Goal: Task Accomplishment & Management: Complete application form

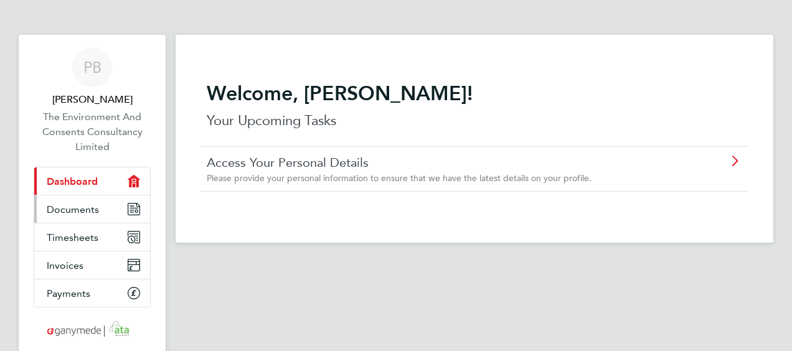
click at [116, 211] on link "Documents" at bounding box center [92, 209] width 116 height 27
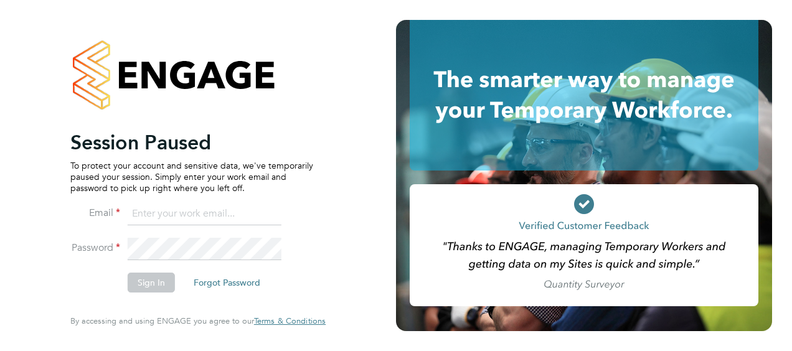
click at [239, 207] on input at bounding box center [205, 214] width 154 height 22
type input "peterbroomhead@hotmail.com"
click at [153, 280] on button "Sign In" at bounding box center [151, 283] width 47 height 20
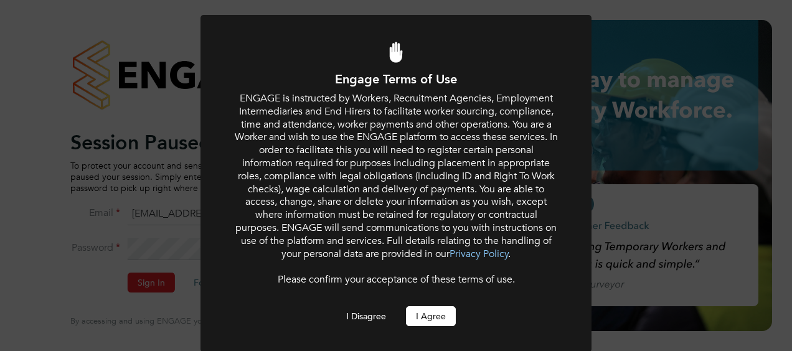
click at [410, 314] on button "I Agree" at bounding box center [431, 316] width 50 height 20
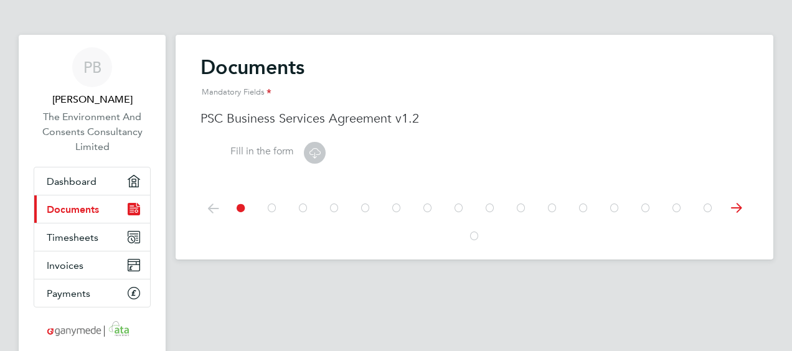
click at [336, 211] on icon at bounding box center [334, 208] width 12 height 28
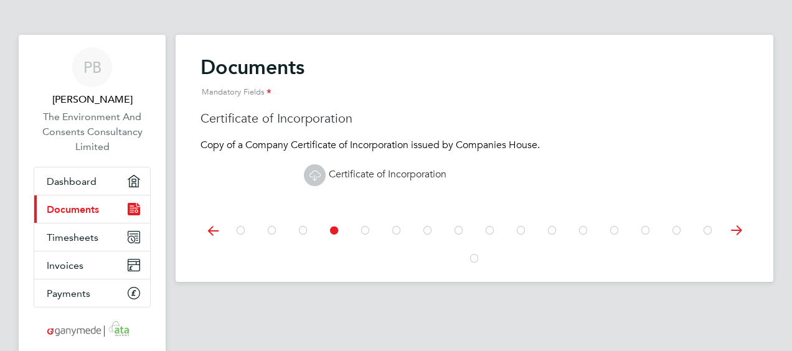
click at [364, 229] on icon at bounding box center [365, 231] width 12 height 28
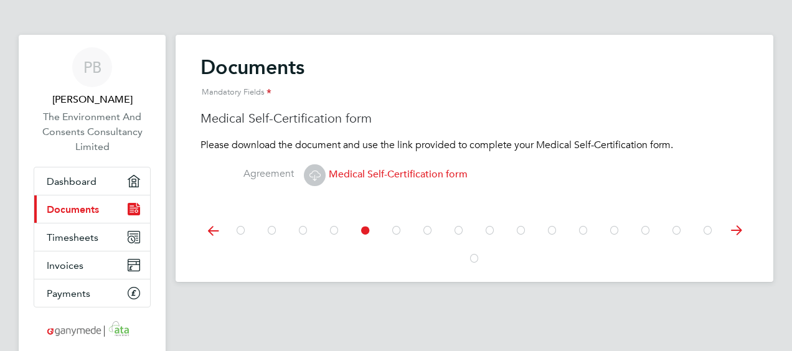
click at [396, 234] on icon at bounding box center [397, 231] width 12 height 28
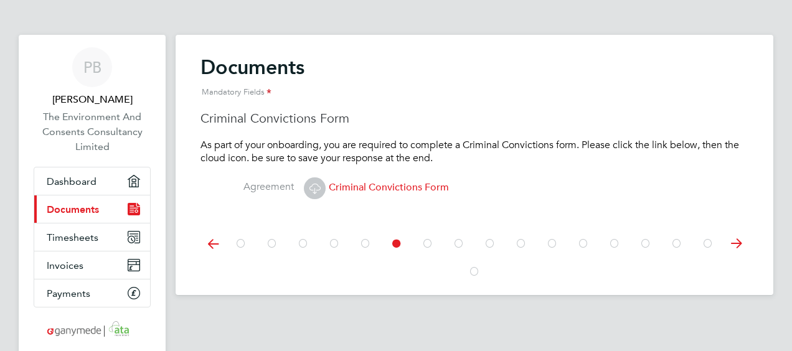
click at [427, 238] on icon at bounding box center [428, 244] width 12 height 28
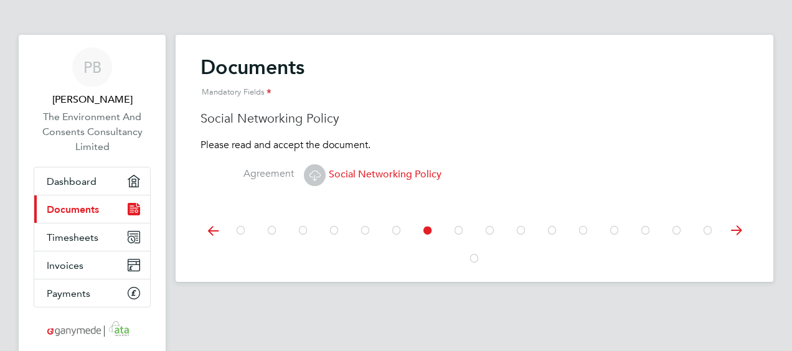
click at [460, 233] on icon at bounding box center [459, 231] width 12 height 28
click at [495, 233] on icon at bounding box center [490, 231] width 12 height 28
click at [518, 228] on icon at bounding box center [521, 231] width 12 height 28
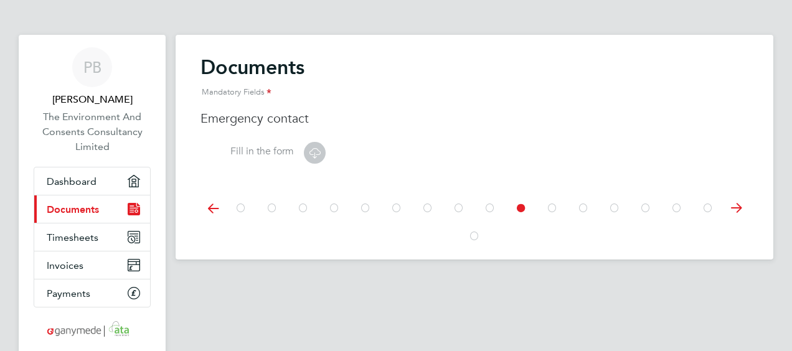
click at [553, 212] on icon at bounding box center [552, 208] width 12 height 28
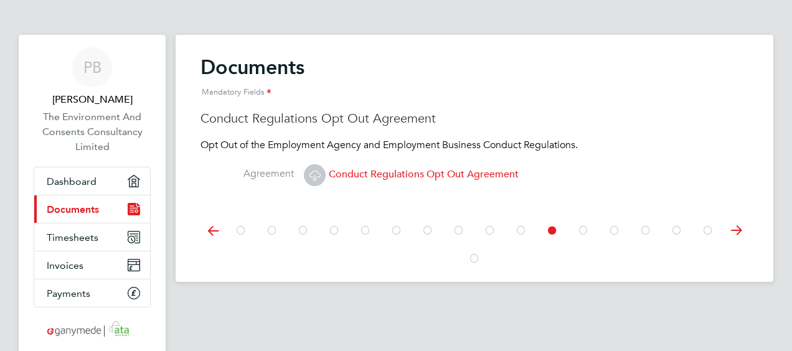
click at [581, 224] on icon at bounding box center [583, 231] width 12 height 28
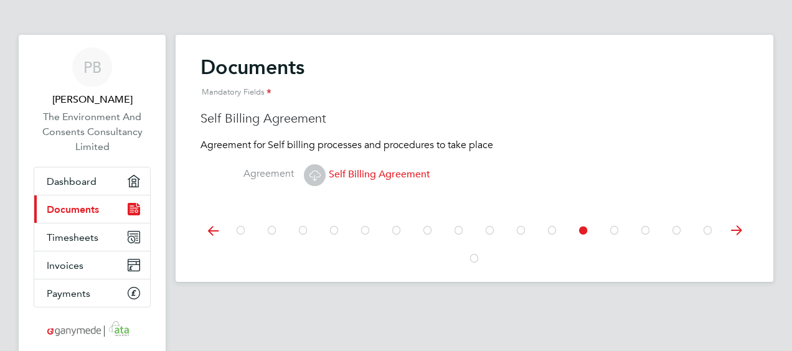
click at [614, 229] on icon at bounding box center [615, 231] width 12 height 28
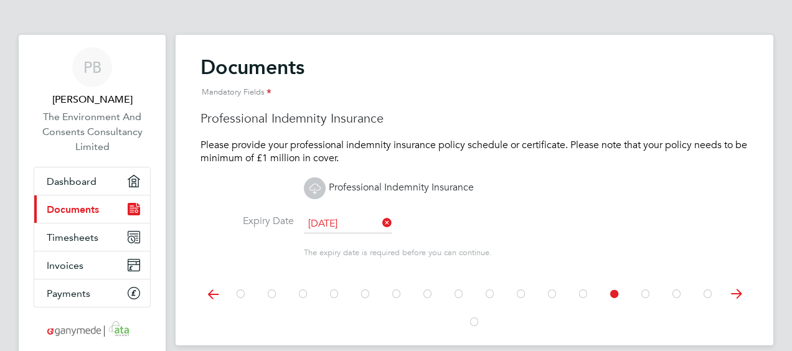
click at [645, 290] on icon at bounding box center [646, 294] width 12 height 28
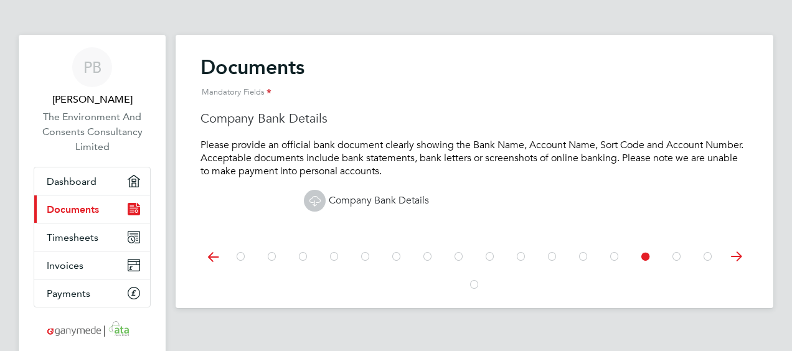
click at [336, 260] on icon at bounding box center [334, 257] width 12 height 28
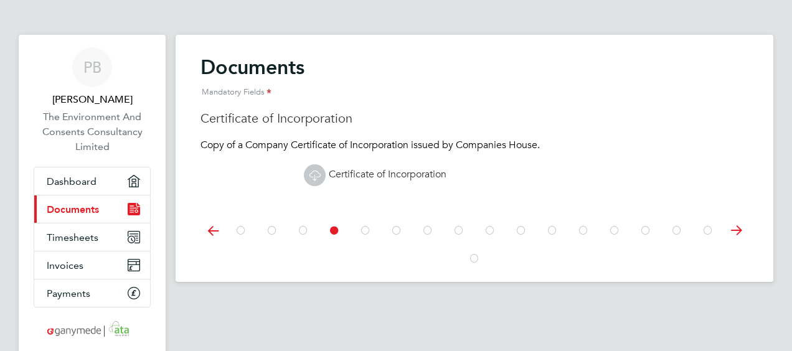
click at [303, 233] on icon at bounding box center [303, 231] width 12 height 28
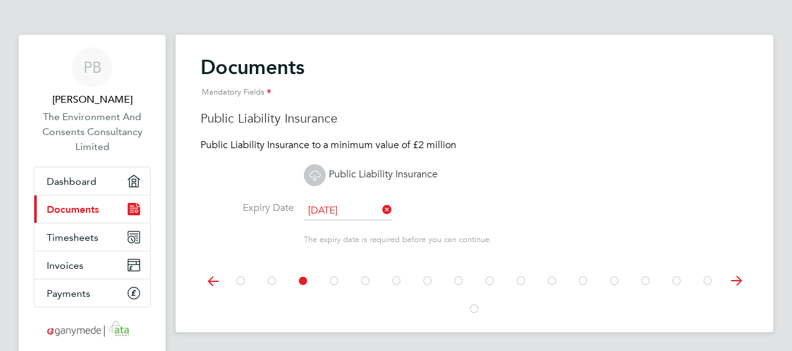
click at [273, 280] on icon at bounding box center [272, 281] width 12 height 28
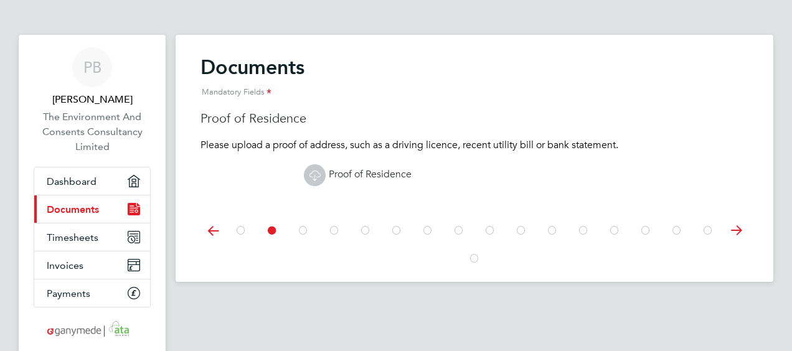
click at [240, 234] on icon at bounding box center [241, 231] width 12 height 28
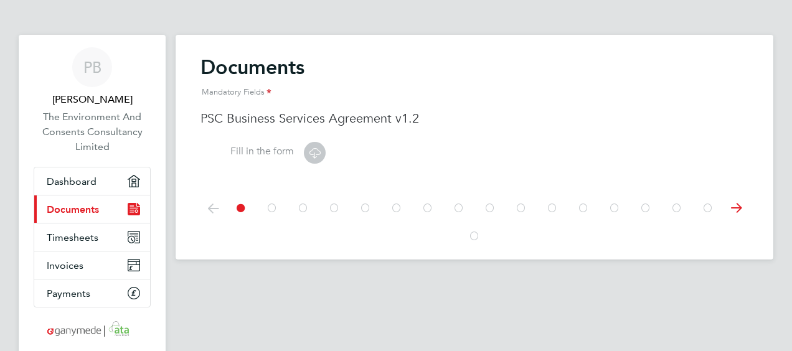
click at [315, 153] on icon at bounding box center [315, 153] width 16 height 16
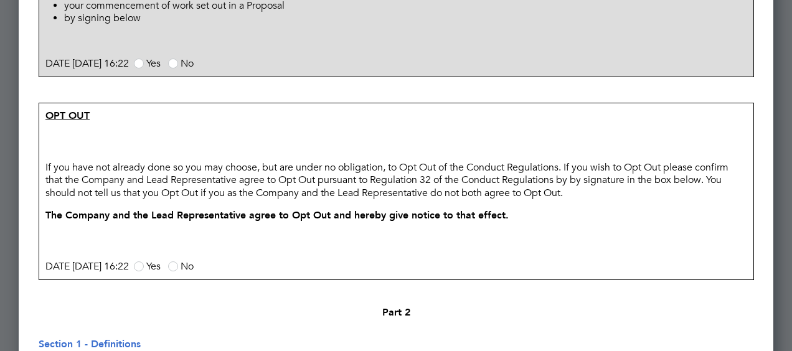
scroll to position [936, 0]
click at [144, 271] on span at bounding box center [139, 266] width 10 height 10
click at [0, 0] on input "Yes" at bounding box center [0, 0] width 0 height 0
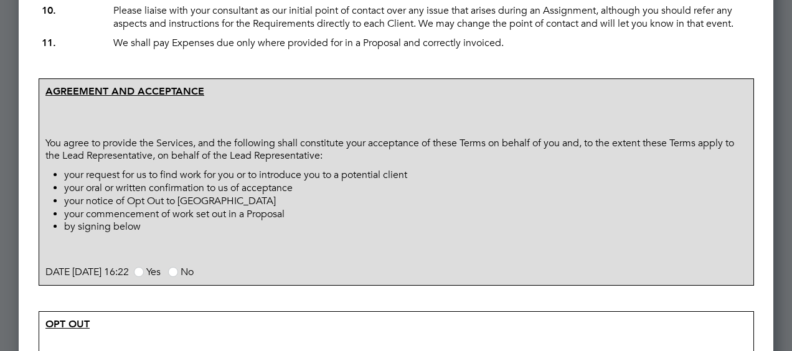
scroll to position [725, 0]
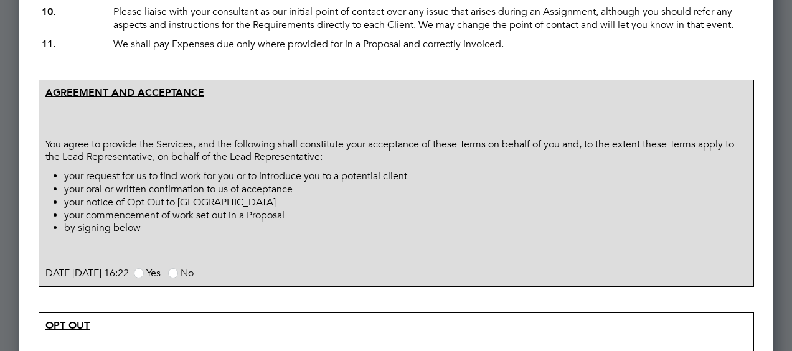
click at [144, 278] on span at bounding box center [139, 273] width 10 height 10
click at [0, 0] on input "Yes" at bounding box center [0, 0] width 0 height 0
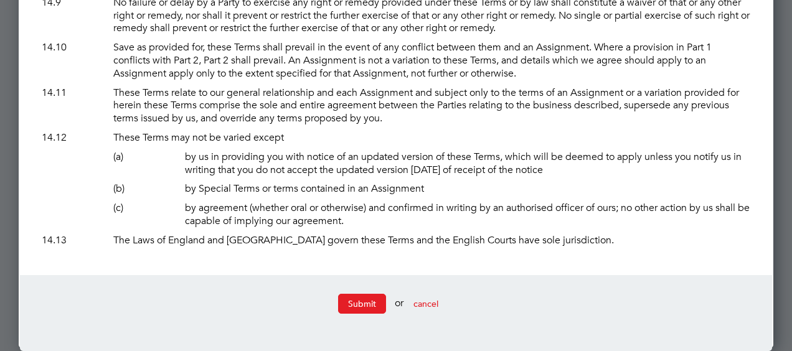
scroll to position [9237, 0]
click at [364, 301] on button "Submit" at bounding box center [362, 304] width 48 height 20
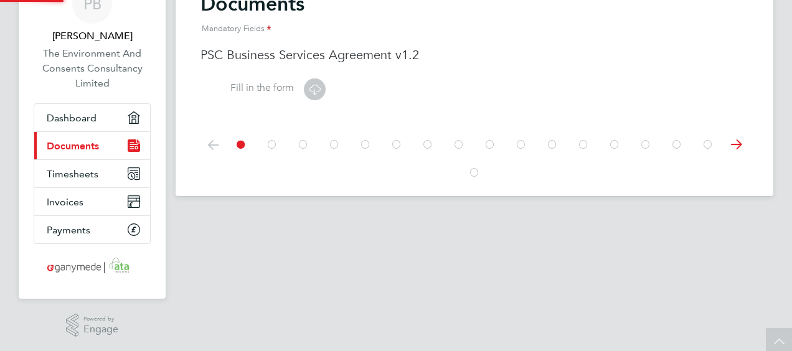
scroll to position [0, 0]
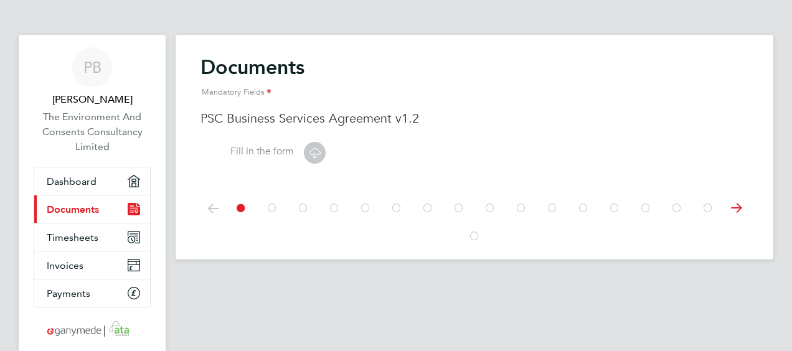
click at [425, 211] on icon at bounding box center [428, 208] width 12 height 28
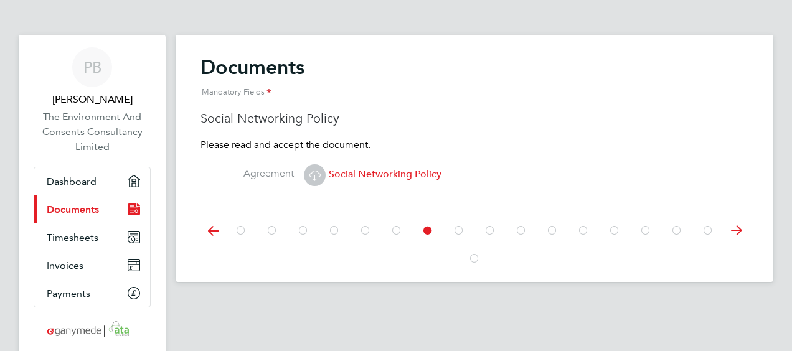
click at [552, 228] on icon at bounding box center [552, 231] width 12 height 28
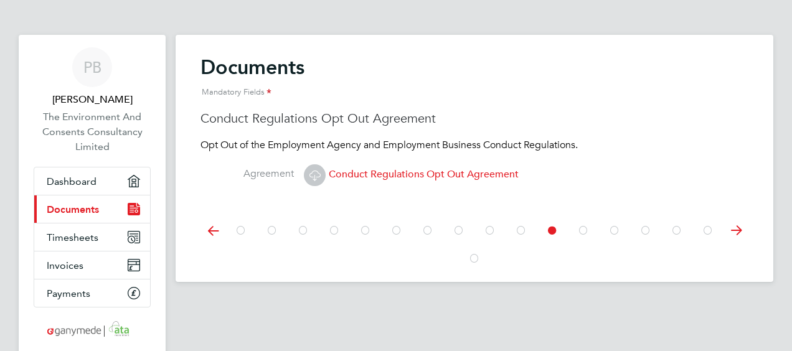
click at [581, 230] on icon at bounding box center [583, 231] width 12 height 28
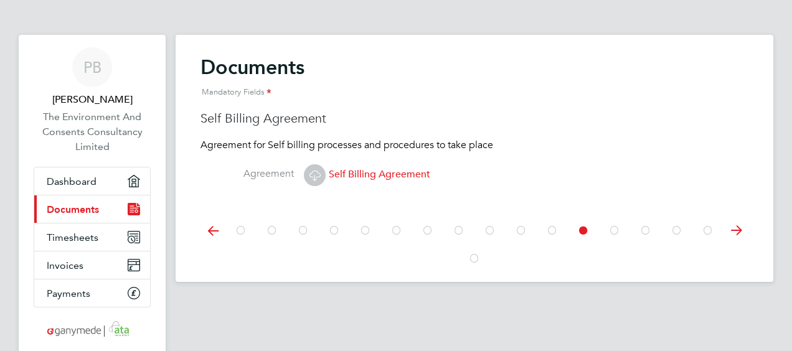
click at [614, 229] on icon at bounding box center [615, 231] width 12 height 28
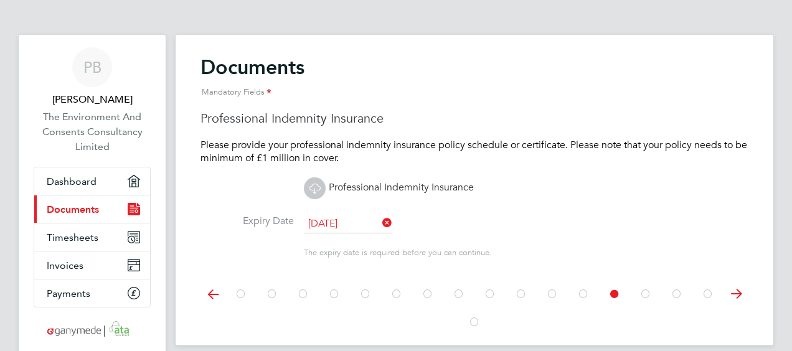
click at [646, 295] on icon at bounding box center [646, 294] width 12 height 28
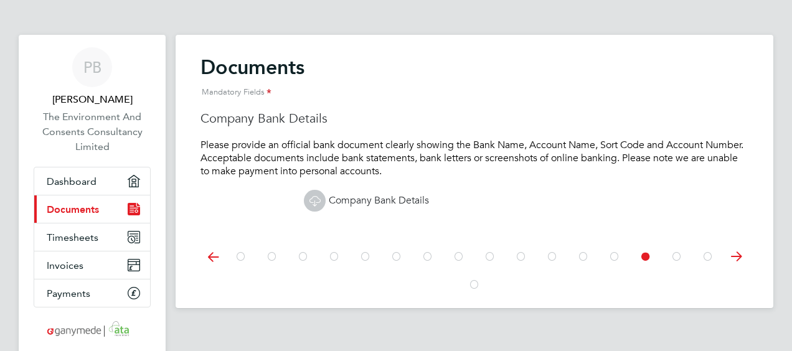
click at [676, 256] on icon at bounding box center [677, 257] width 12 height 28
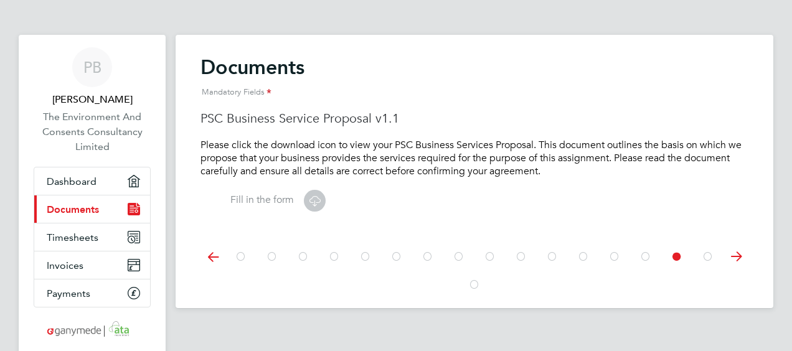
click at [705, 257] on icon at bounding box center [708, 257] width 12 height 28
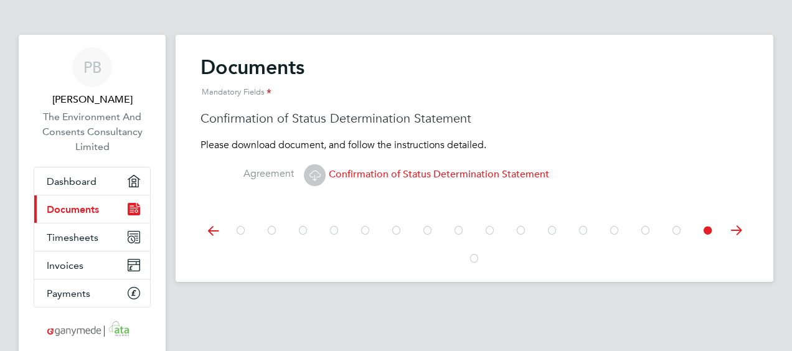
click at [475, 260] on icon at bounding box center [474, 259] width 12 height 28
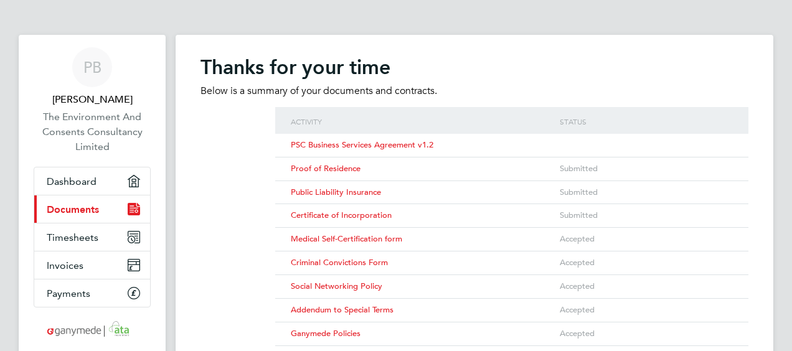
click at [341, 170] on span "Proof of Residence" at bounding box center [326, 168] width 70 height 11
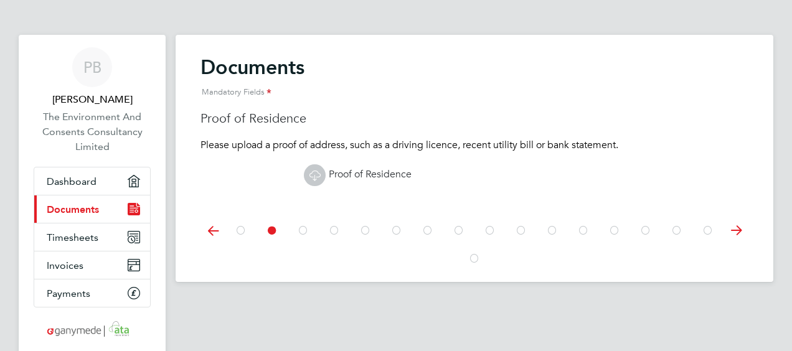
click at [321, 175] on icon at bounding box center [315, 176] width 16 height 16
click at [521, 230] on icon at bounding box center [521, 231] width 12 height 28
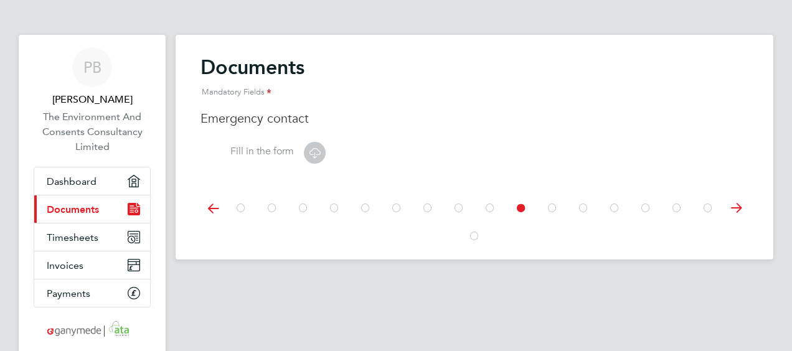
click at [583, 207] on icon at bounding box center [583, 208] width 12 height 28
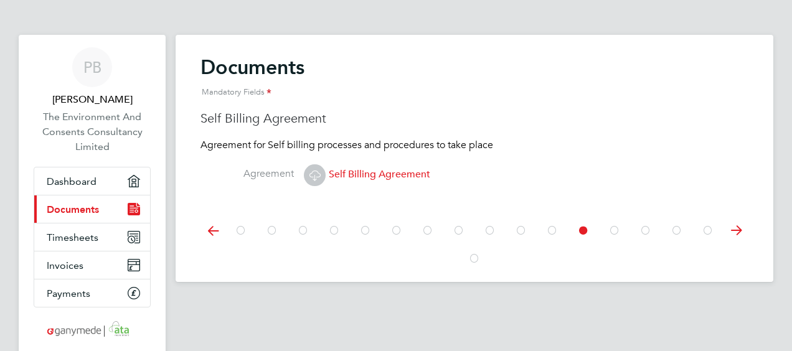
click at [615, 229] on icon at bounding box center [615, 231] width 12 height 28
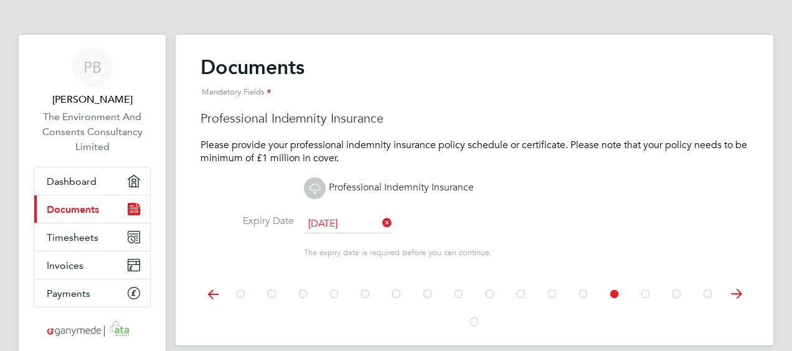
click at [647, 291] on icon at bounding box center [646, 294] width 12 height 28
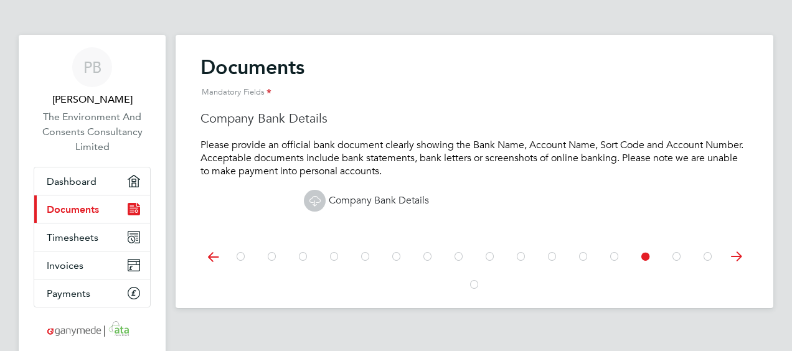
click at [679, 257] on icon at bounding box center [677, 257] width 12 height 28
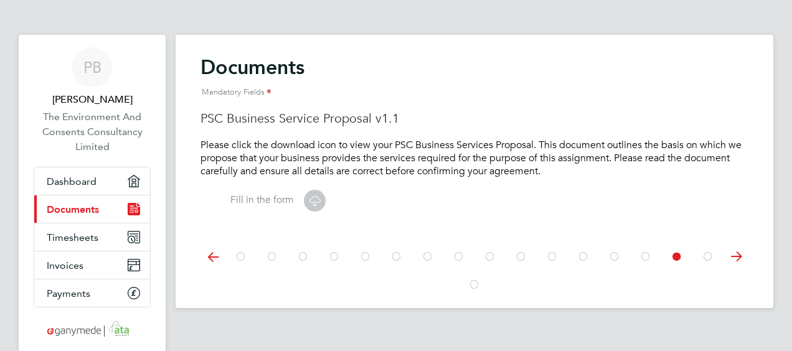
click at [613, 259] on icon at bounding box center [615, 257] width 12 height 28
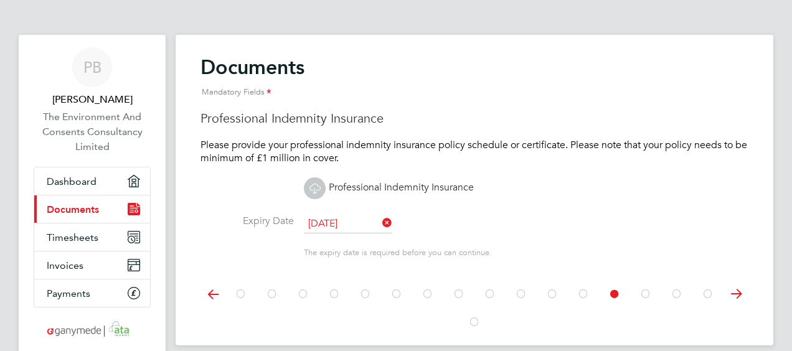
click at [583, 294] on icon at bounding box center [583, 294] width 12 height 28
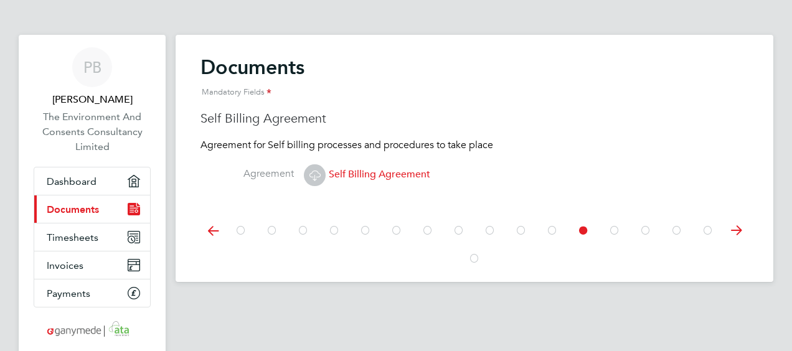
click at [649, 232] on icon at bounding box center [646, 231] width 12 height 28
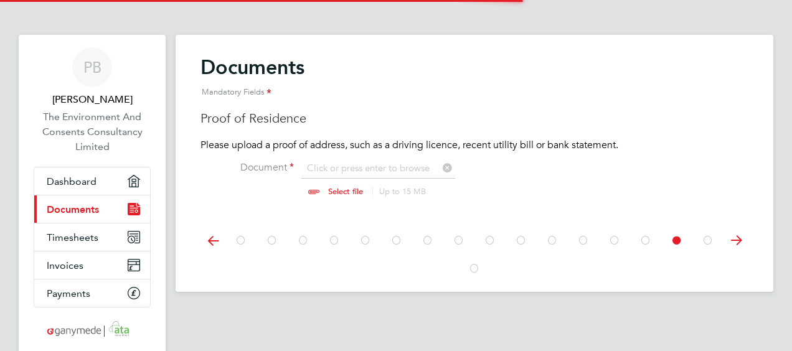
scroll to position [16, 154]
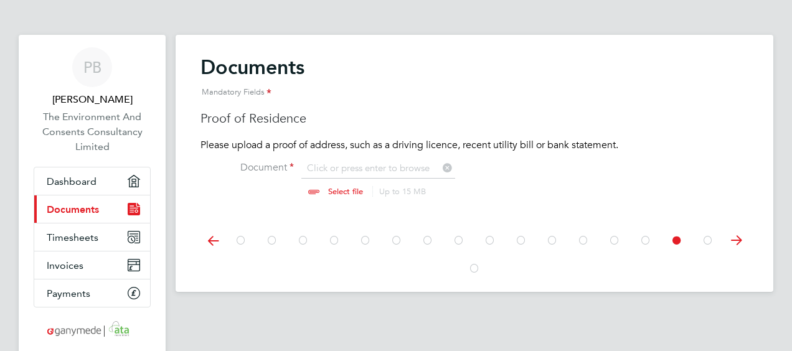
click at [388, 166] on input "file" at bounding box center [358, 180] width 196 height 37
type input "C:\fakepath\Pete driving licence 2024-2034.pdf"
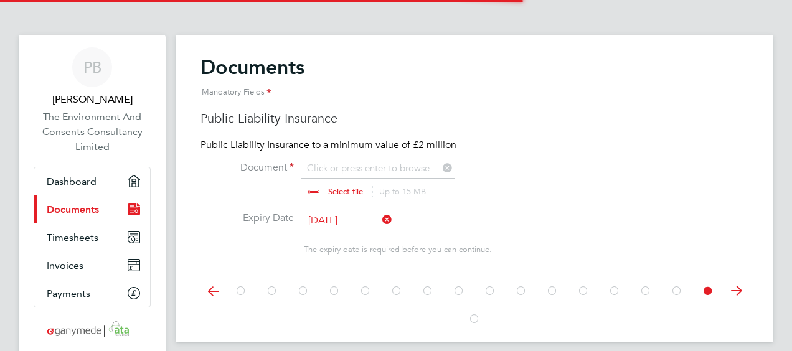
scroll to position [16, 154]
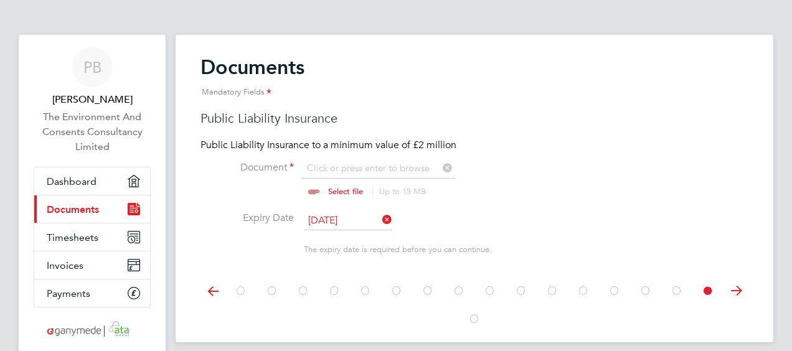
click at [344, 188] on input "file" at bounding box center [358, 180] width 196 height 37
type input "C:\fakepath\TECC - PL certificate.pdf"
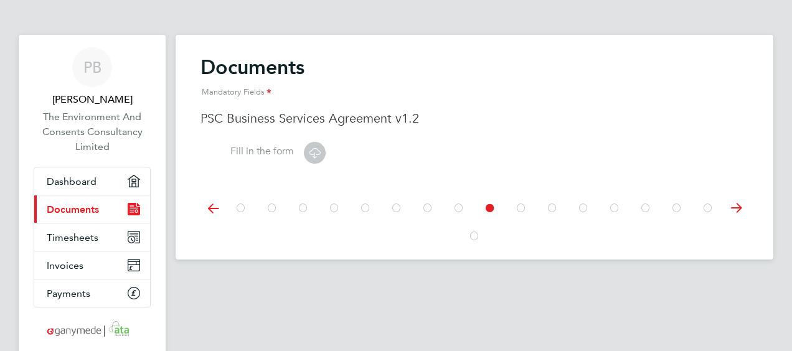
click at [311, 154] on icon at bounding box center [315, 153] width 16 height 16
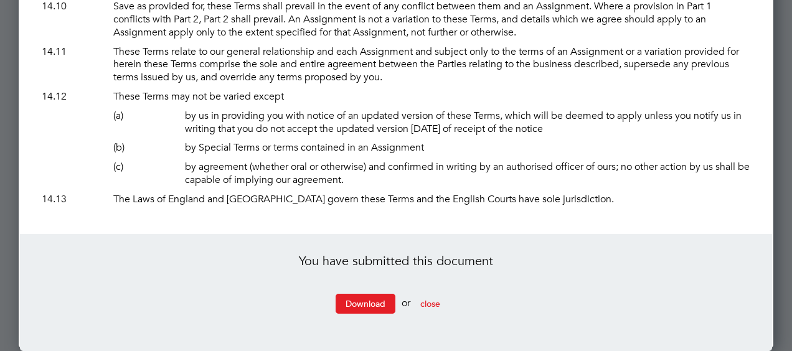
scroll to position [9278, 0]
click at [438, 301] on span "close" at bounding box center [430, 303] width 20 height 11
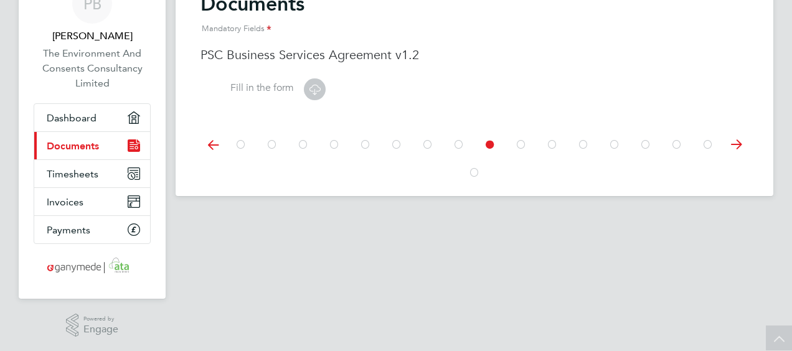
scroll to position [0, 0]
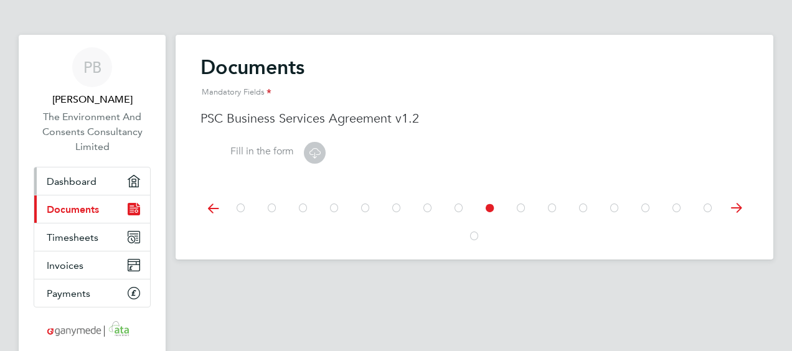
click at [83, 176] on span "Dashboard" at bounding box center [72, 182] width 50 height 12
